Goal: Task Accomplishment & Management: Manage account settings

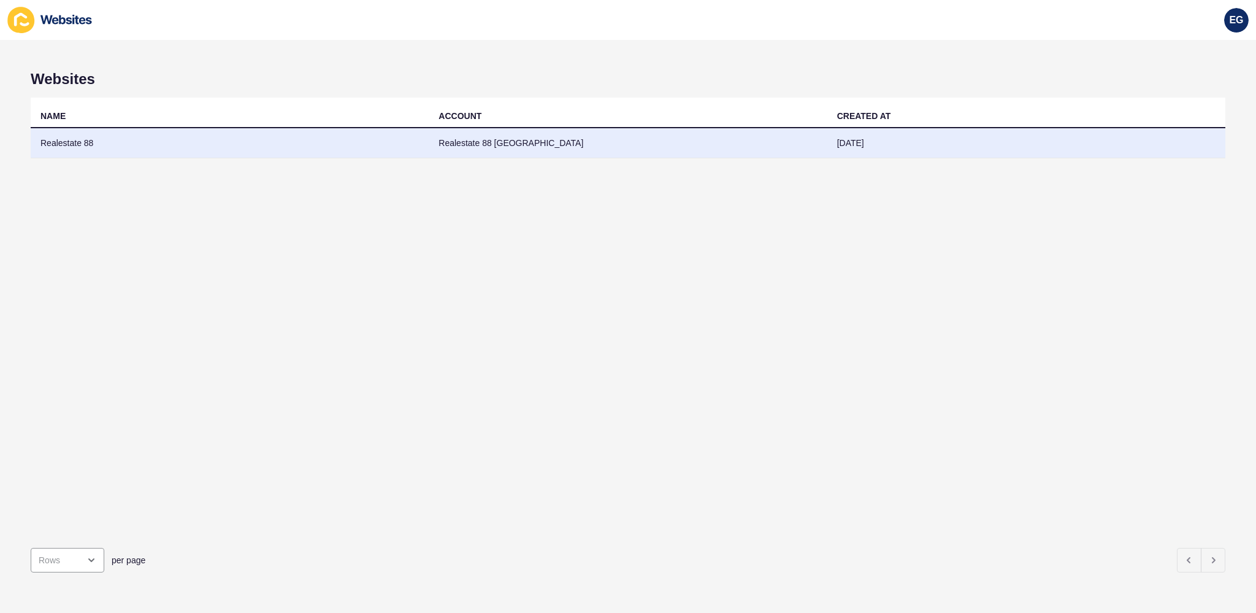
click at [167, 154] on td "Realestate 88" at bounding box center [230, 143] width 398 height 30
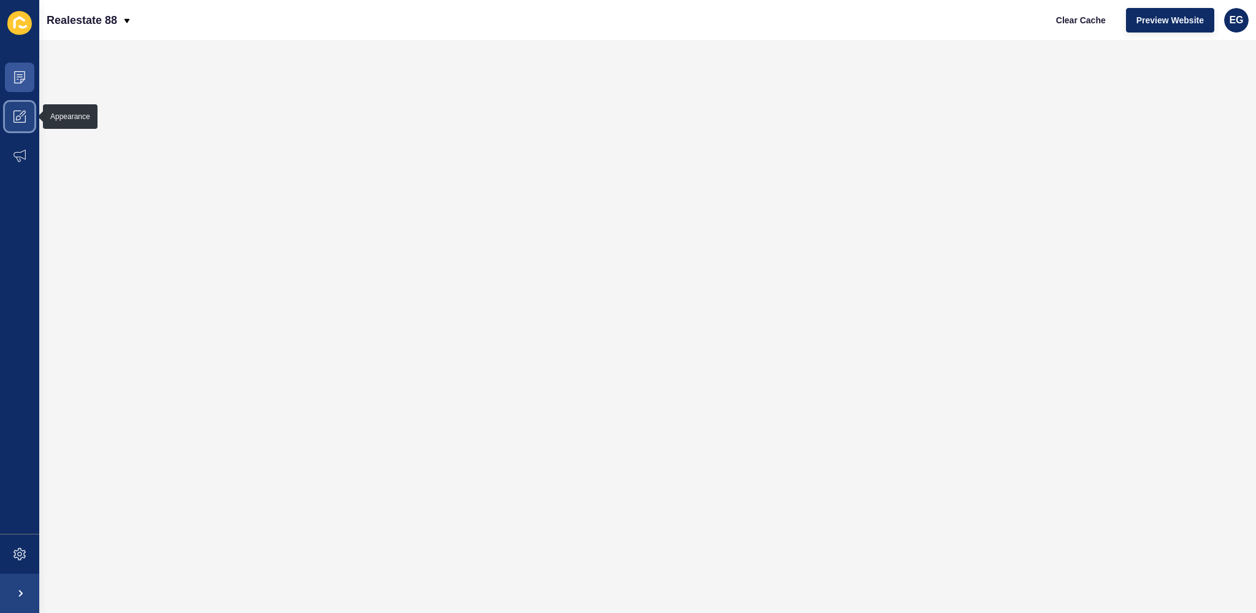
click at [25, 125] on span at bounding box center [19, 116] width 39 height 39
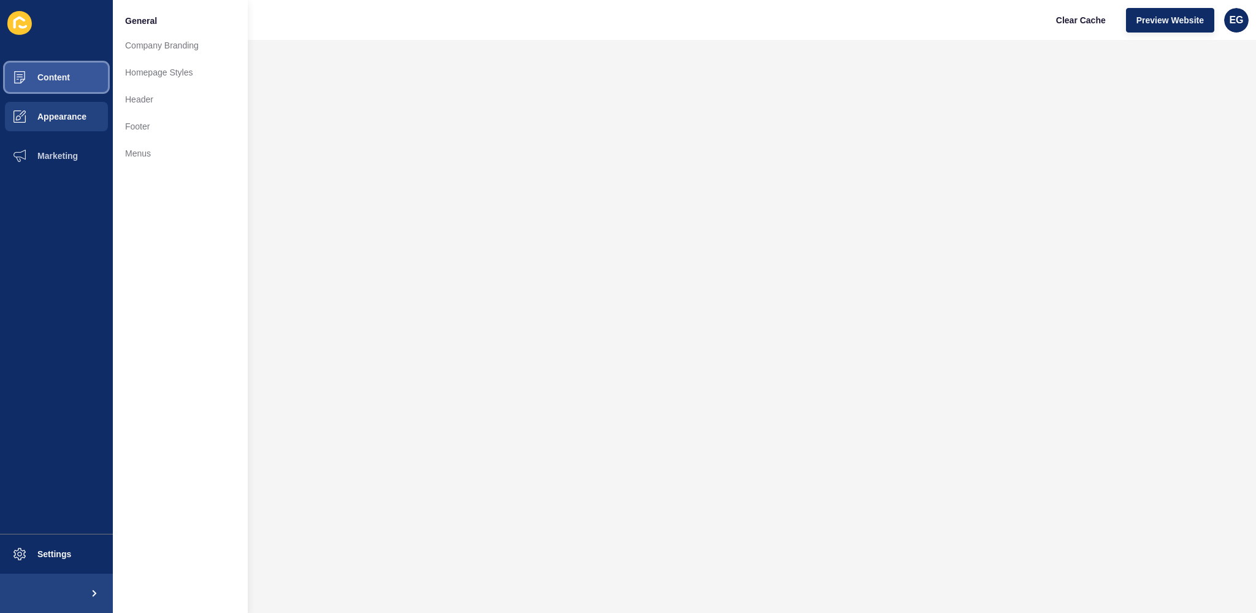
click at [88, 70] on button "Content" at bounding box center [56, 77] width 113 height 39
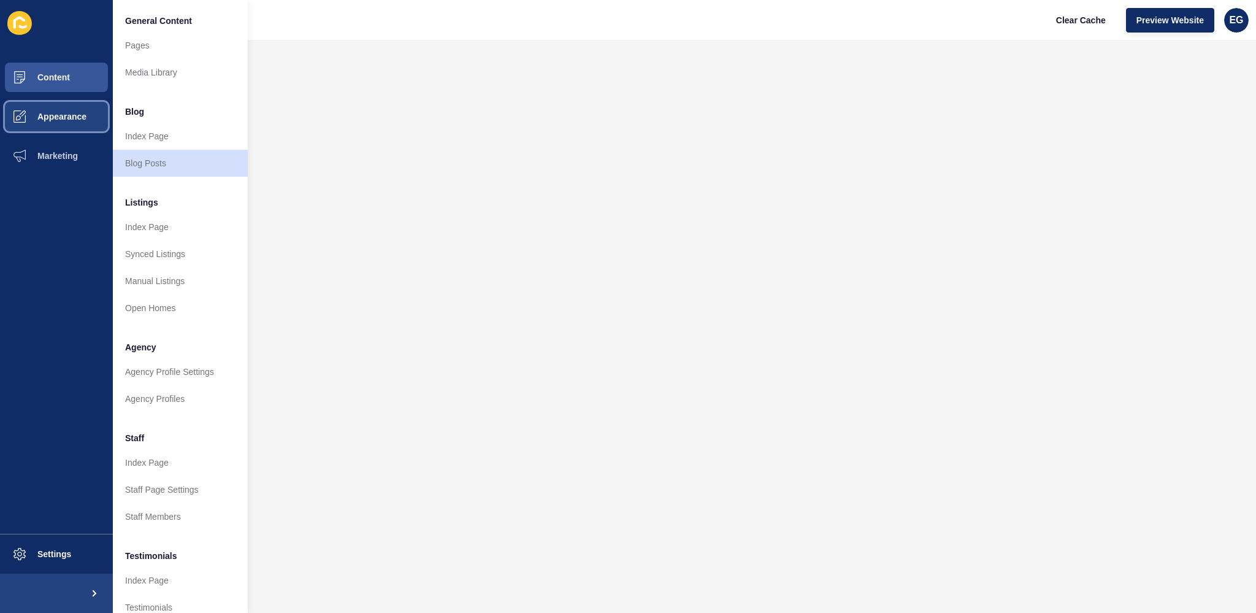
click at [48, 117] on span "Appearance" at bounding box center [42, 117] width 88 height 10
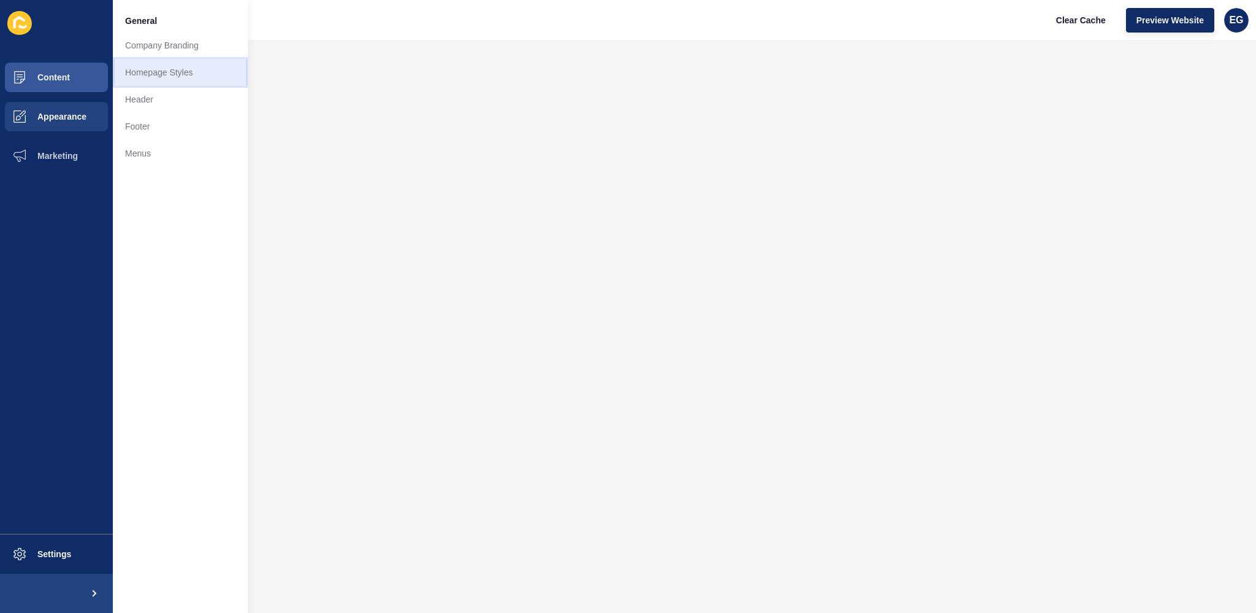
click at [140, 68] on link "Homepage Styles" at bounding box center [180, 72] width 135 height 27
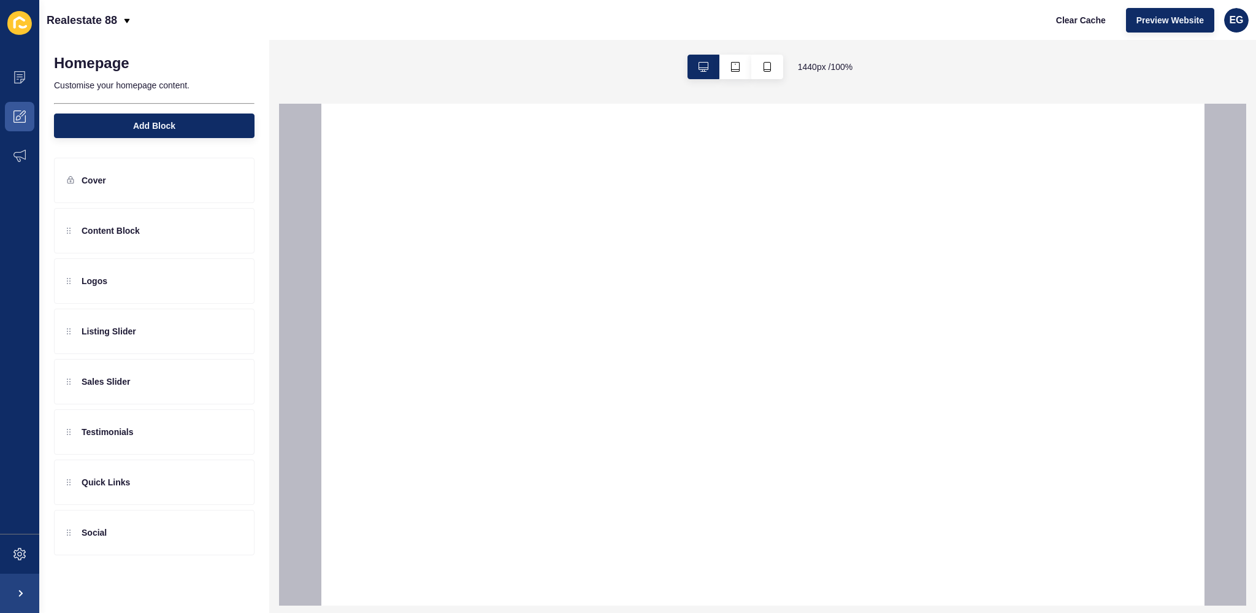
select select
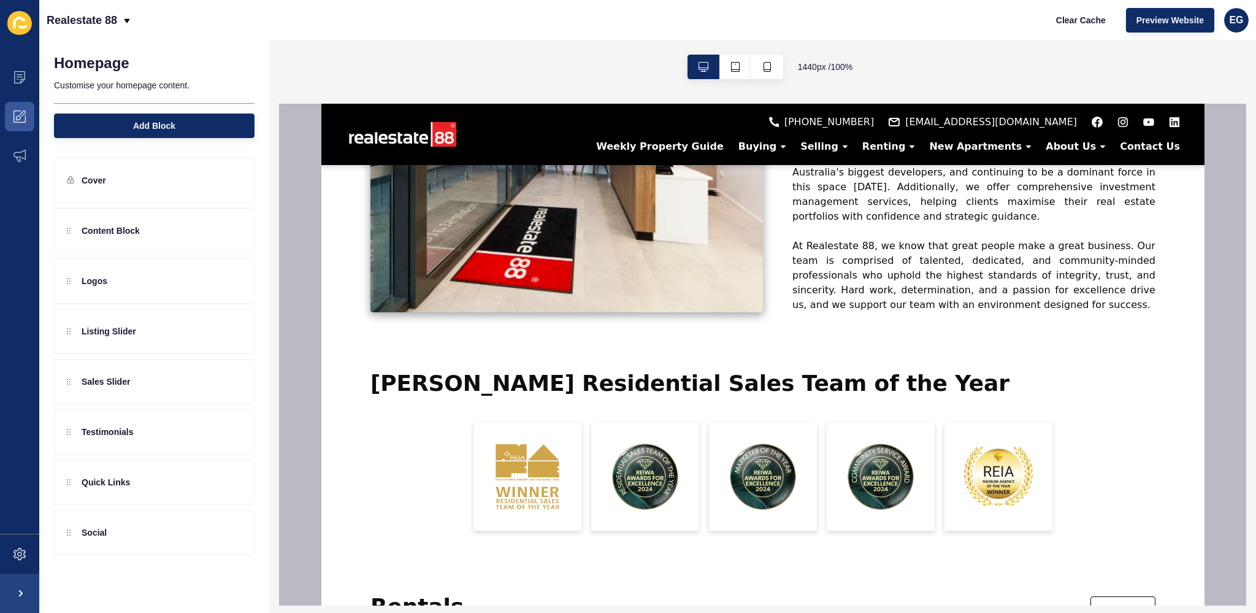
scroll to position [527, 0]
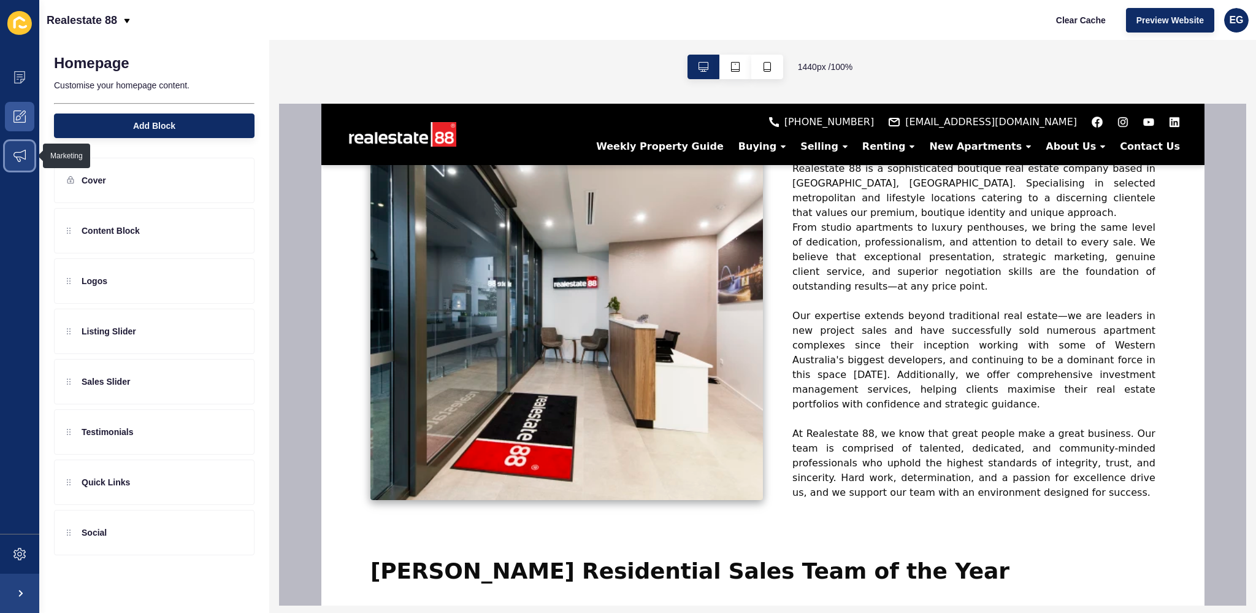
click at [23, 153] on icon at bounding box center [19, 156] width 12 height 12
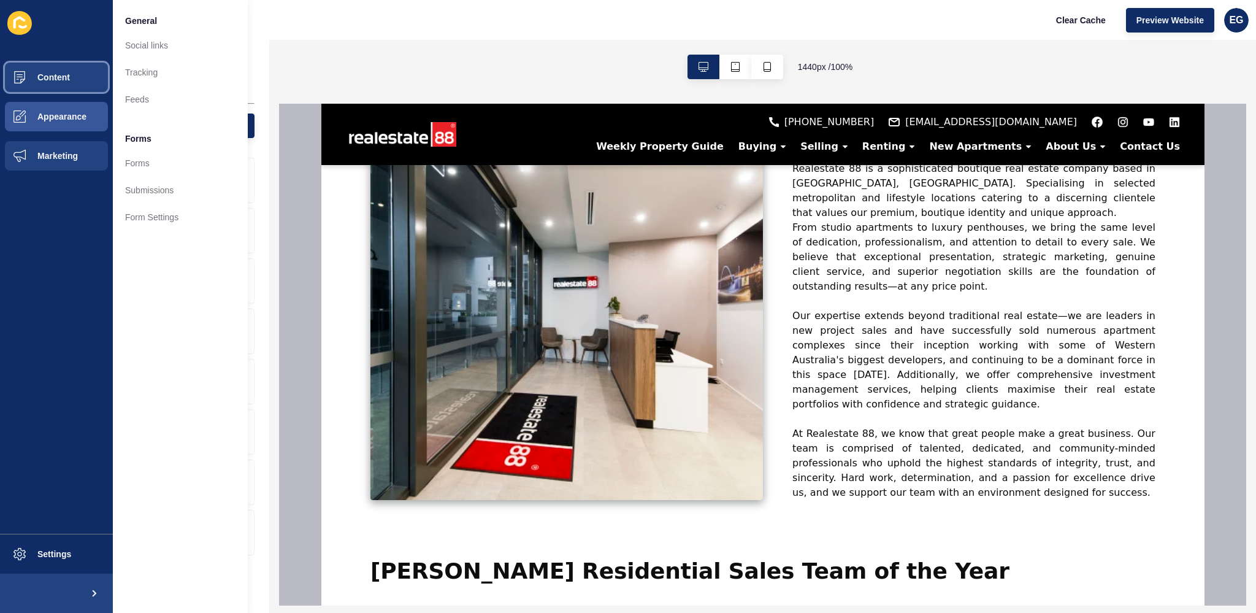
click at [36, 90] on span at bounding box center [19, 77] width 39 height 39
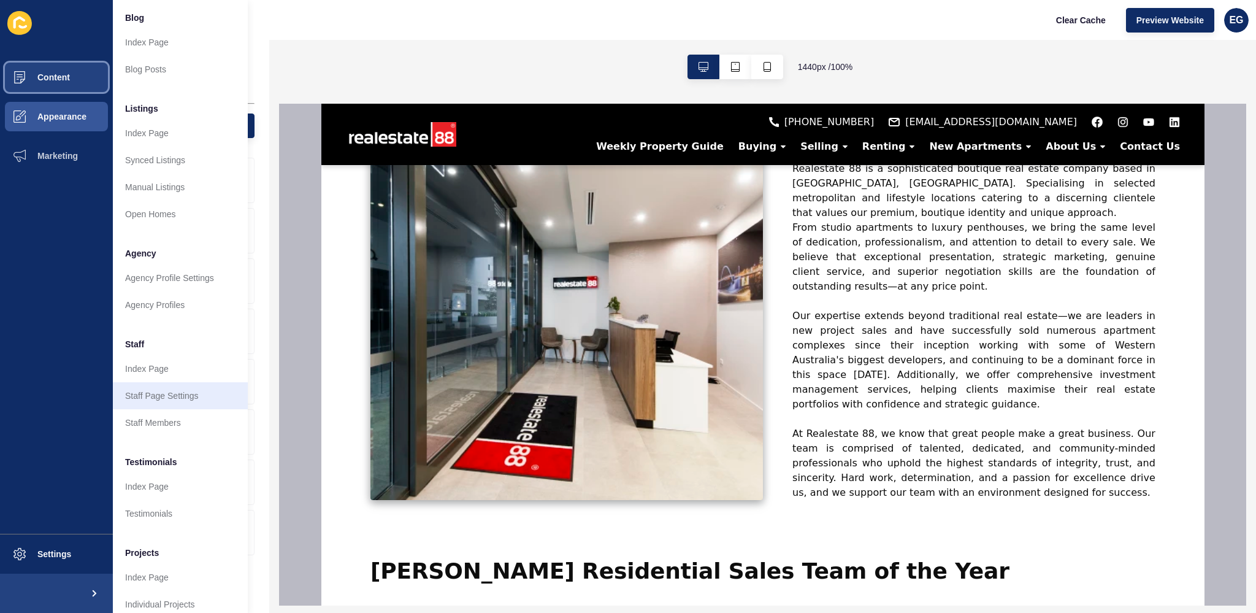
scroll to position [115, 0]
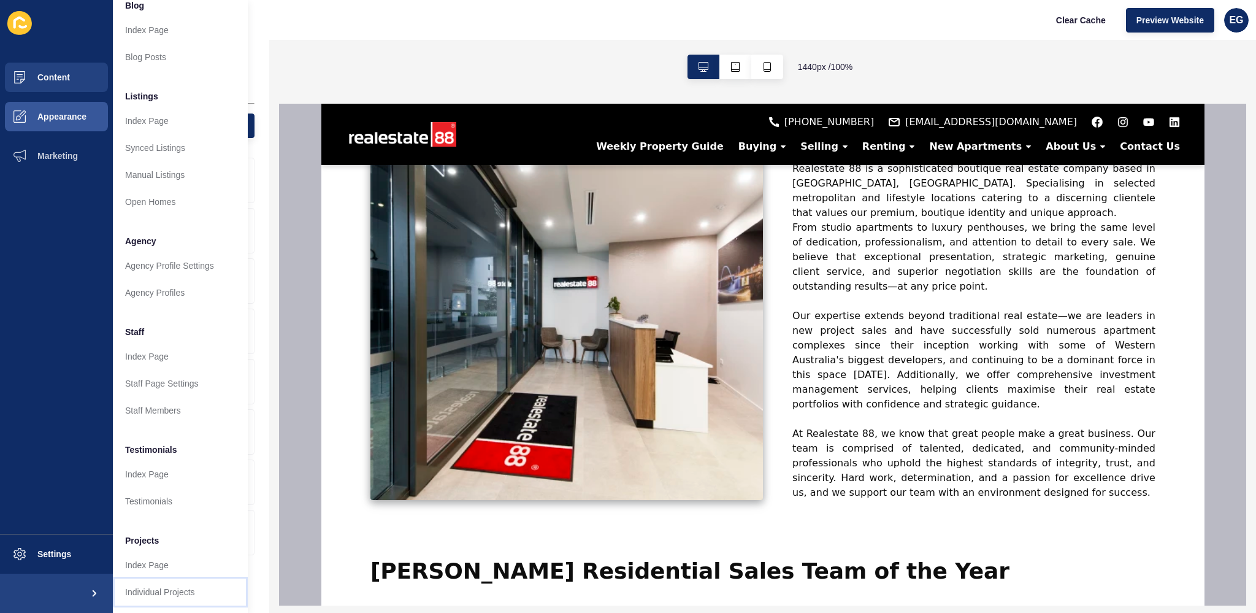
click at [175, 581] on link "Individual Projects" at bounding box center [180, 591] width 135 height 27
